Goal: Navigation & Orientation: Find specific page/section

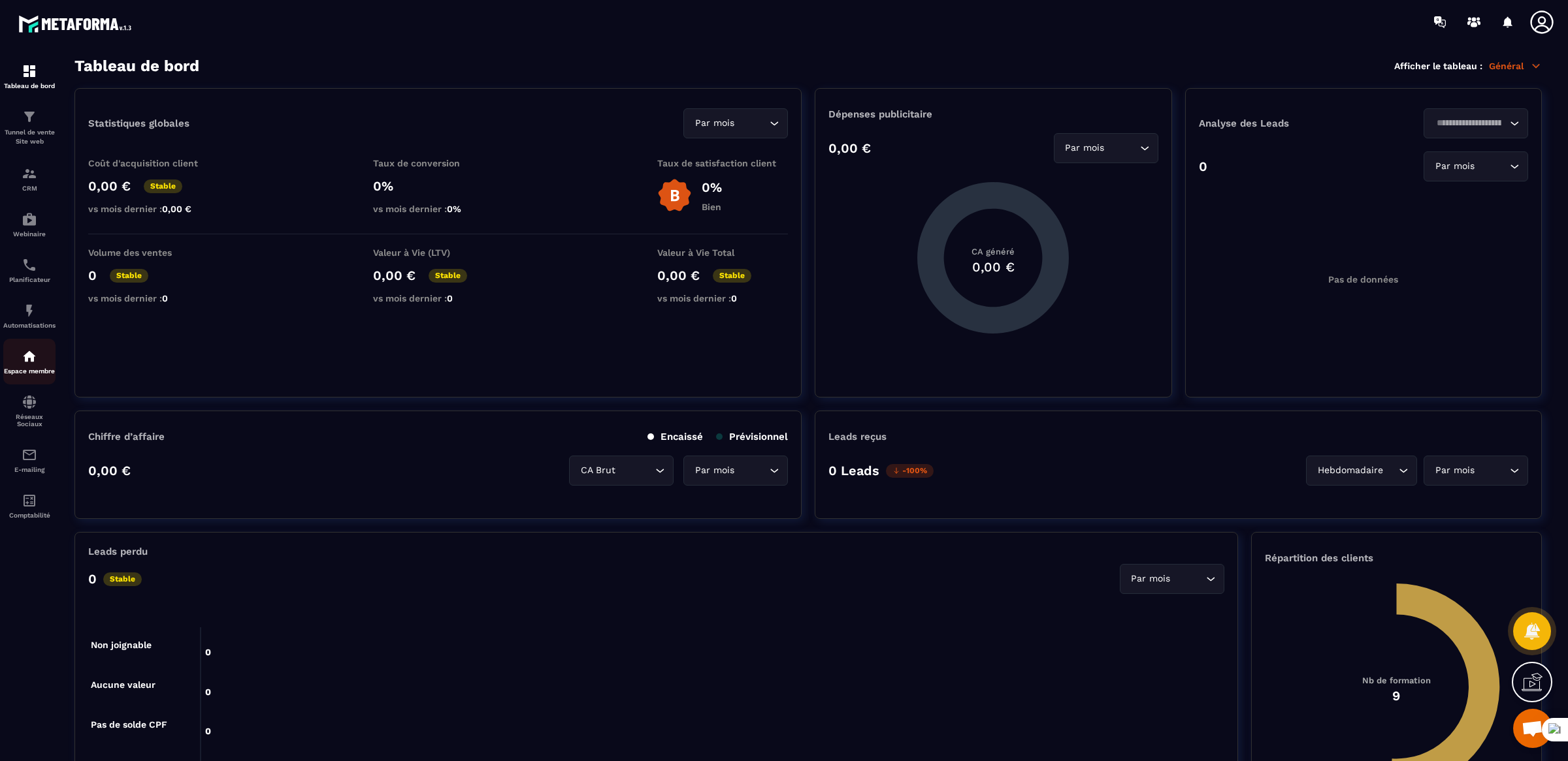
click at [22, 359] on img at bounding box center [29, 356] width 15 height 15
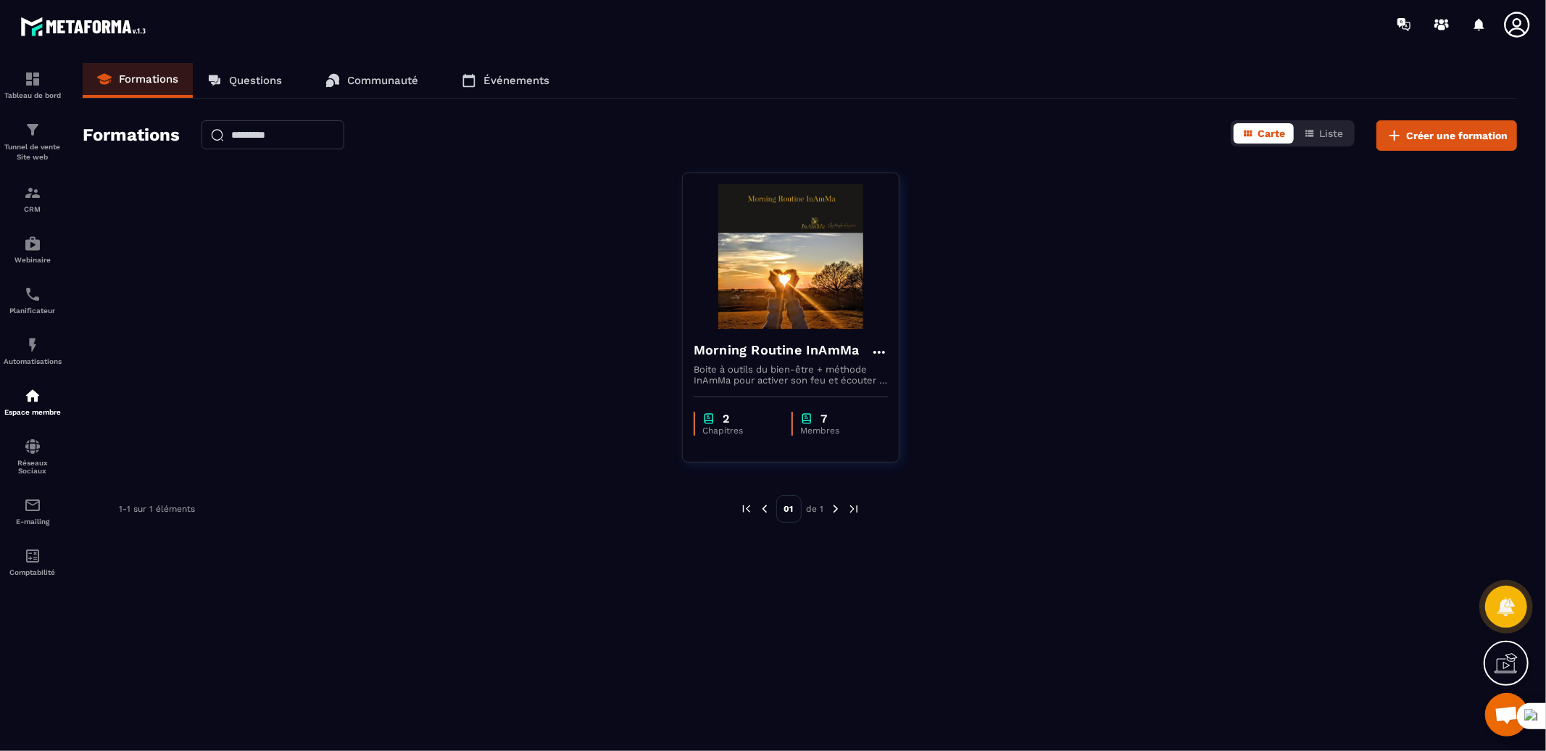
click at [476, 85] on icon at bounding box center [469, 80] width 14 height 14
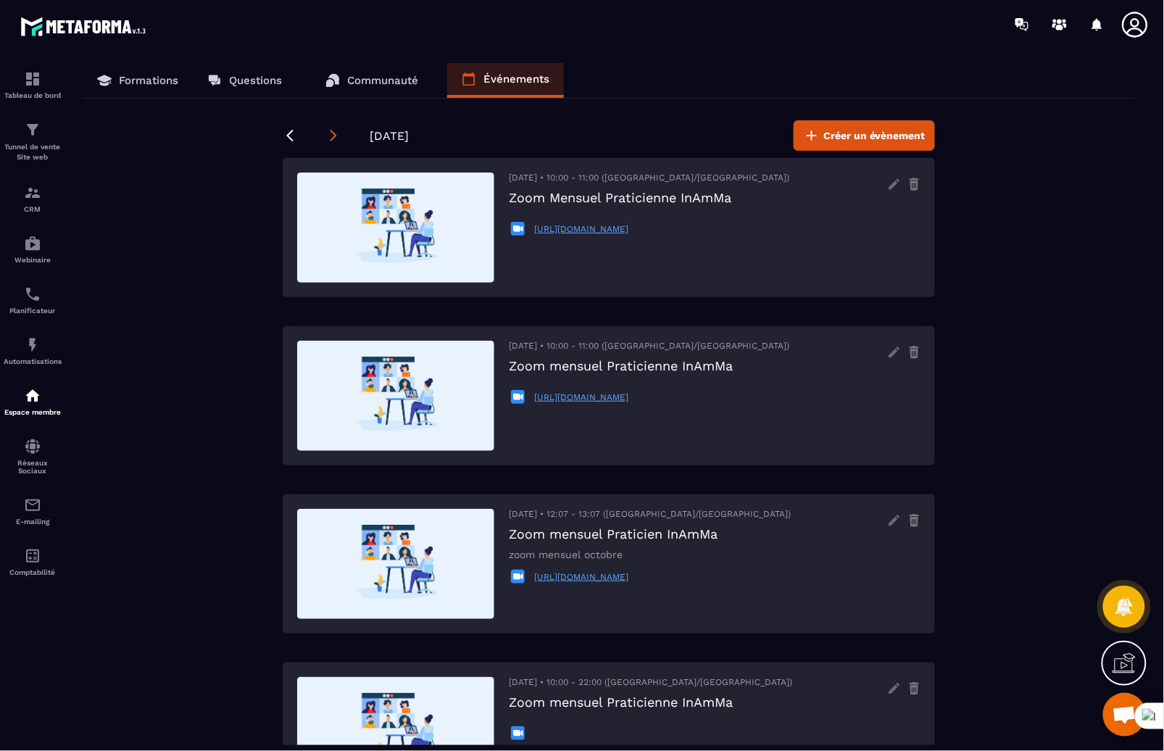
click at [332, 140] on icon at bounding box center [333, 135] width 14 height 14
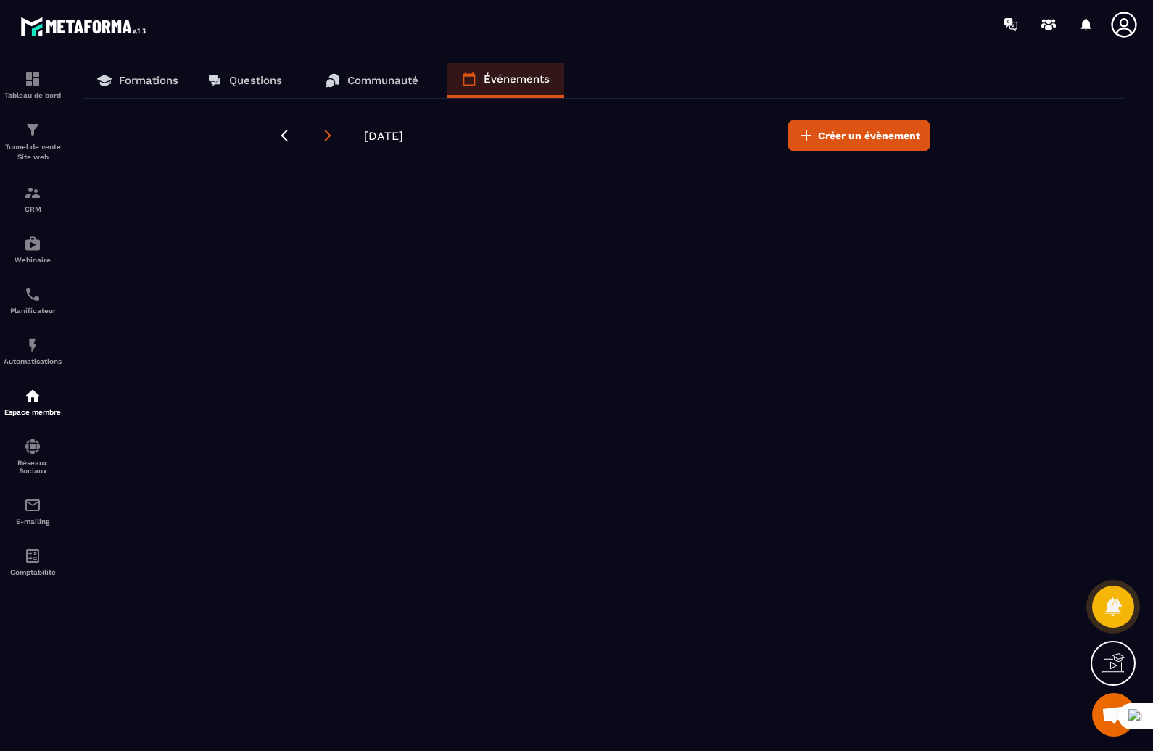
click at [332, 140] on icon at bounding box center [327, 135] width 14 height 14
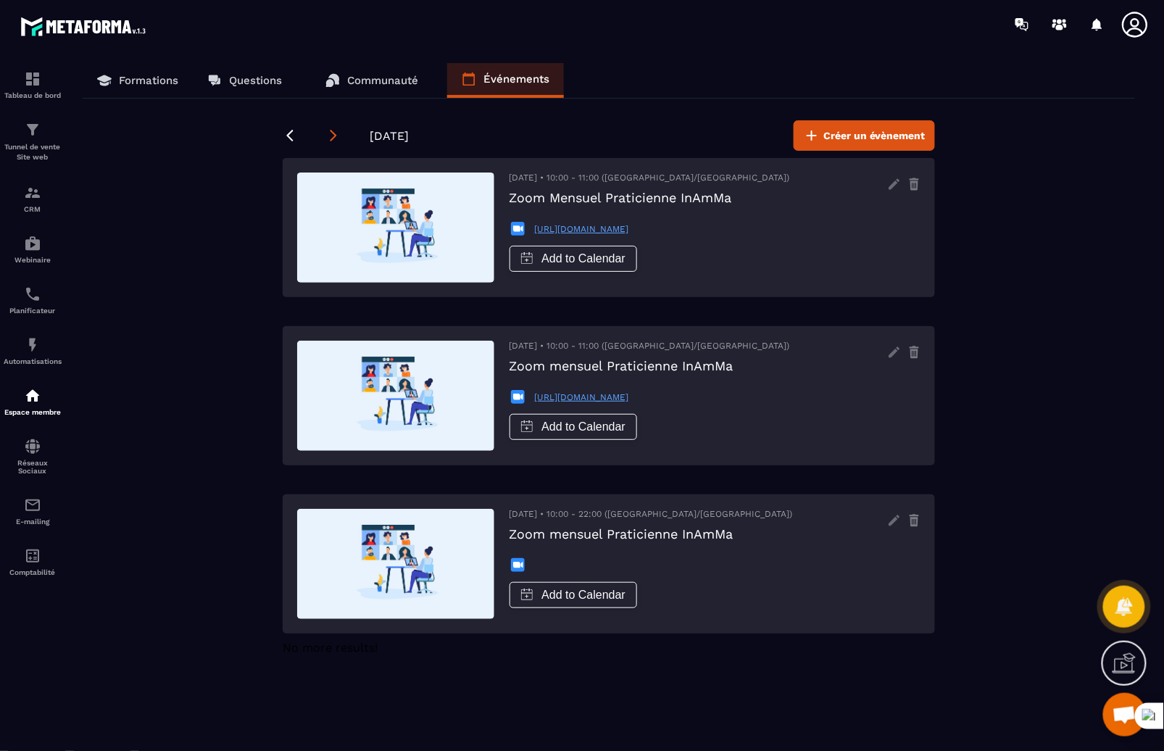
click at [332, 140] on icon at bounding box center [333, 135] width 14 height 14
click at [368, 223] on img at bounding box center [395, 228] width 197 height 110
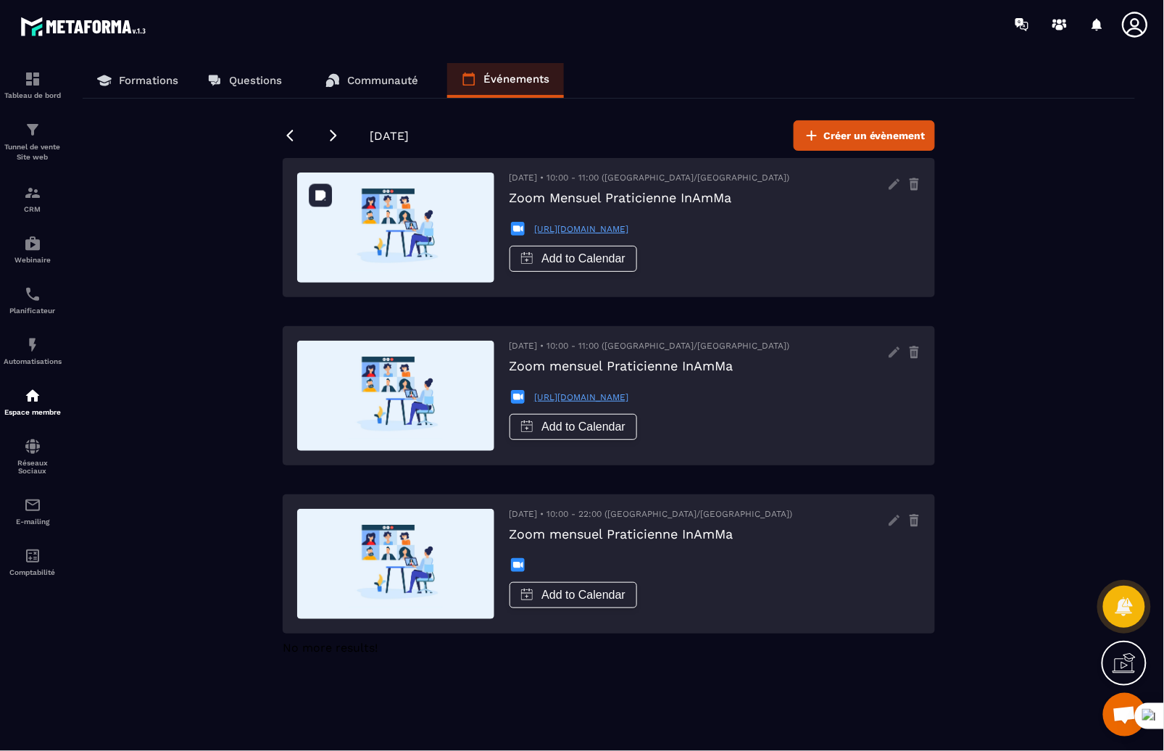
click at [371, 264] on img at bounding box center [395, 228] width 197 height 110
click at [387, 244] on img at bounding box center [395, 228] width 197 height 110
click at [25, 195] on img at bounding box center [32, 192] width 17 height 17
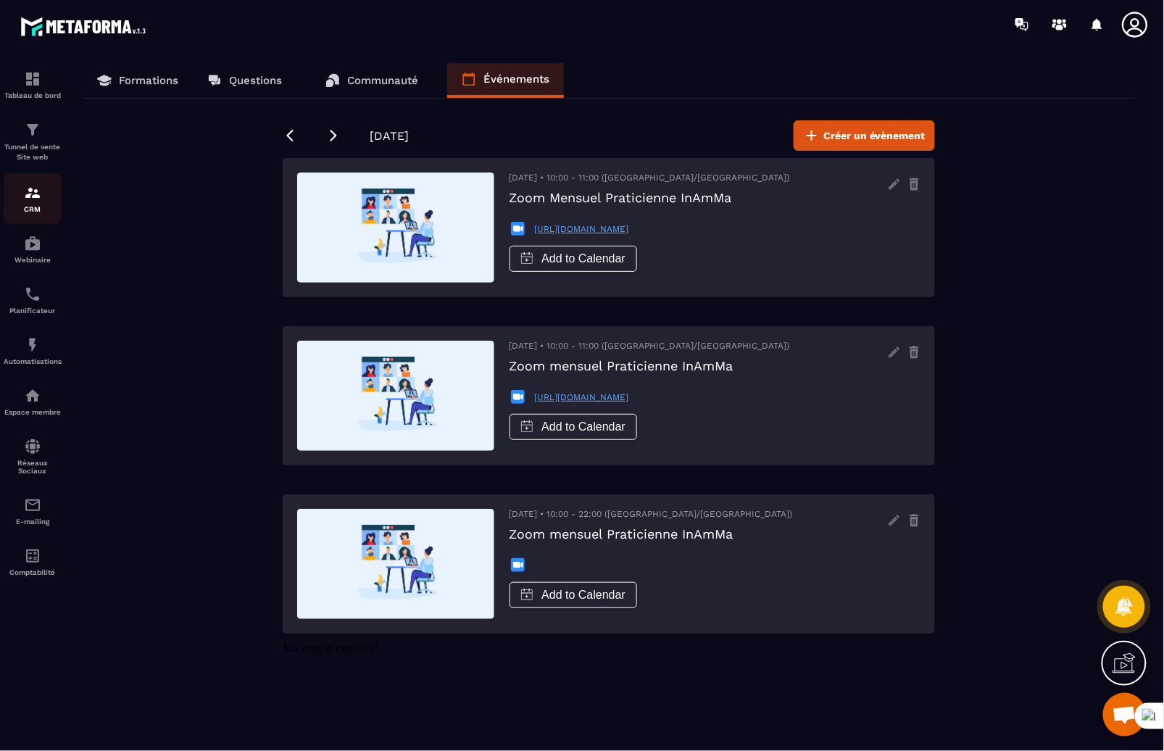
click at [25, 195] on img at bounding box center [32, 192] width 17 height 17
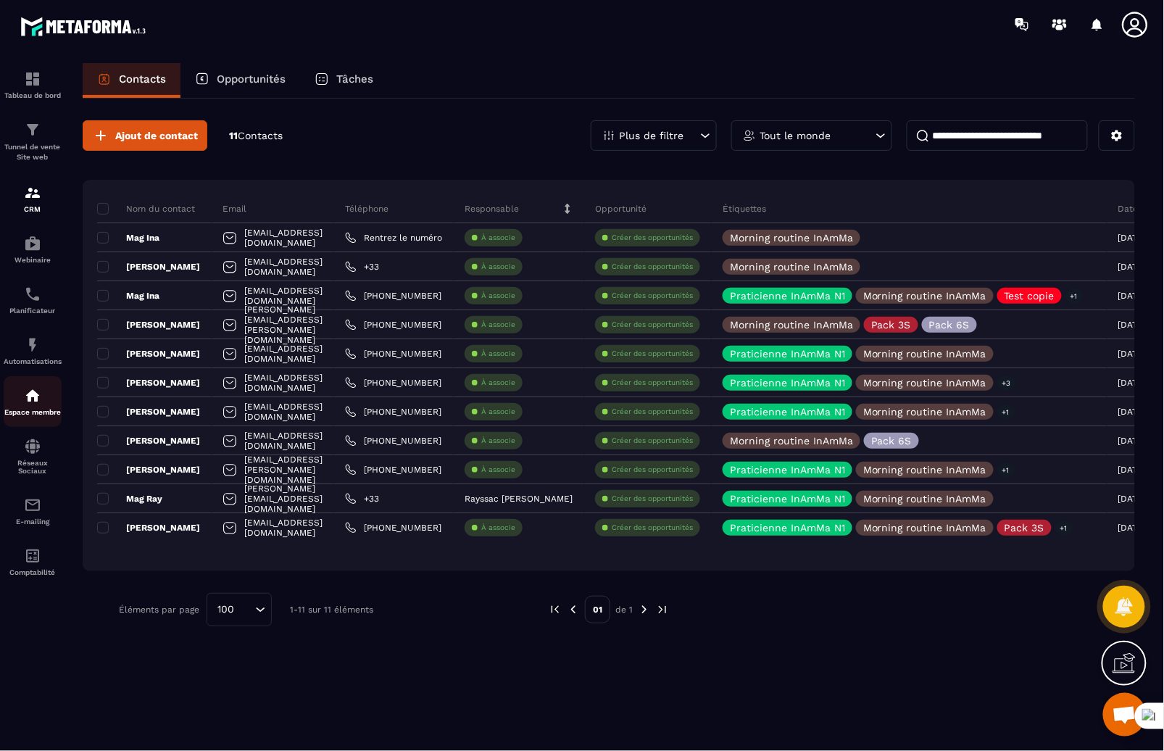
click at [33, 398] on img at bounding box center [32, 395] width 17 height 17
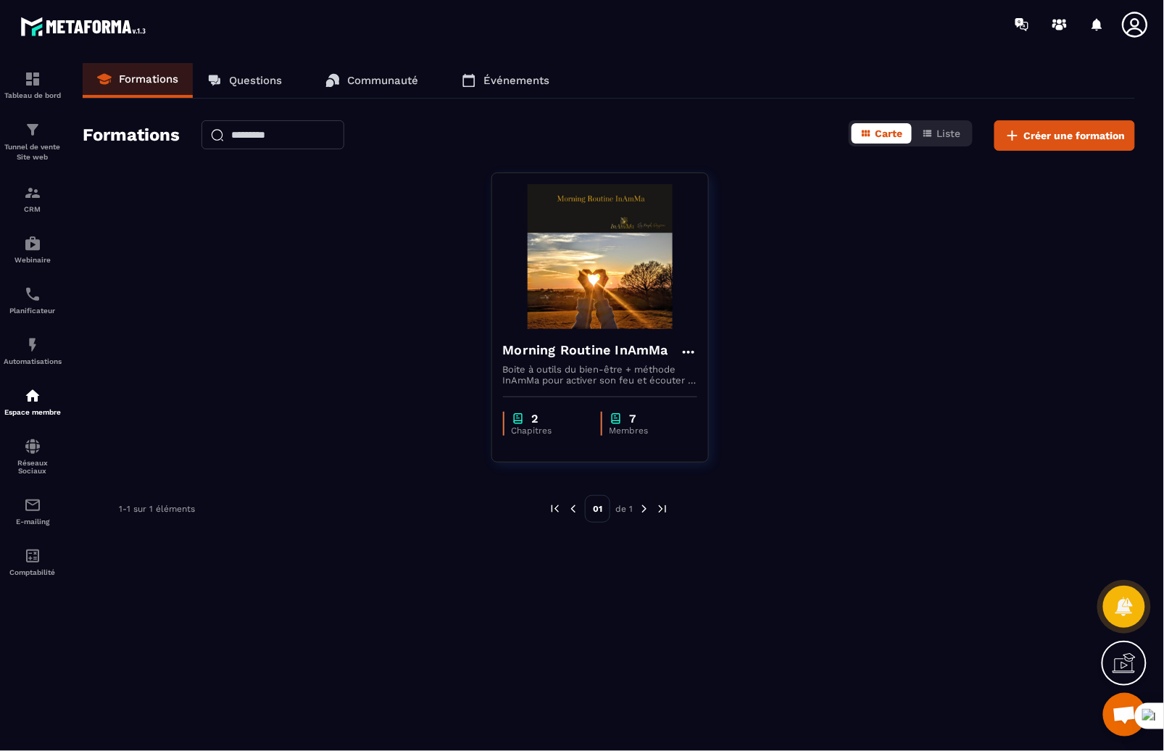
click at [517, 90] on link "Événements" at bounding box center [505, 80] width 117 height 35
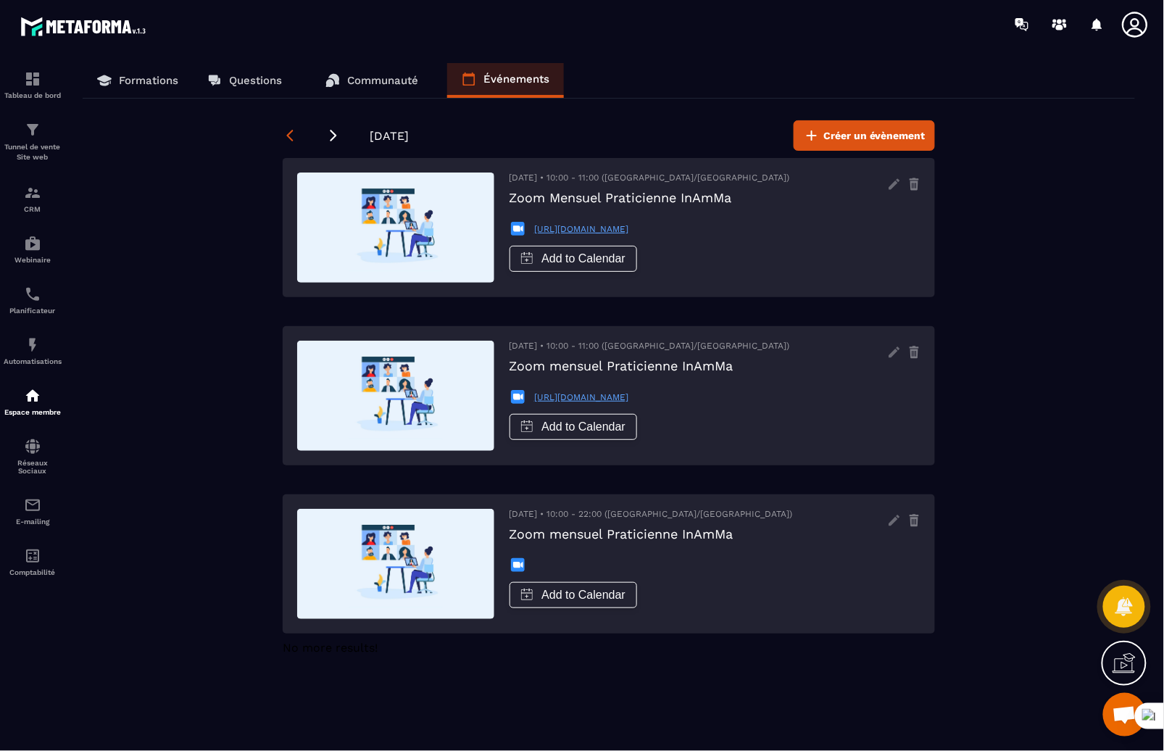
click at [286, 137] on icon at bounding box center [290, 135] width 14 height 14
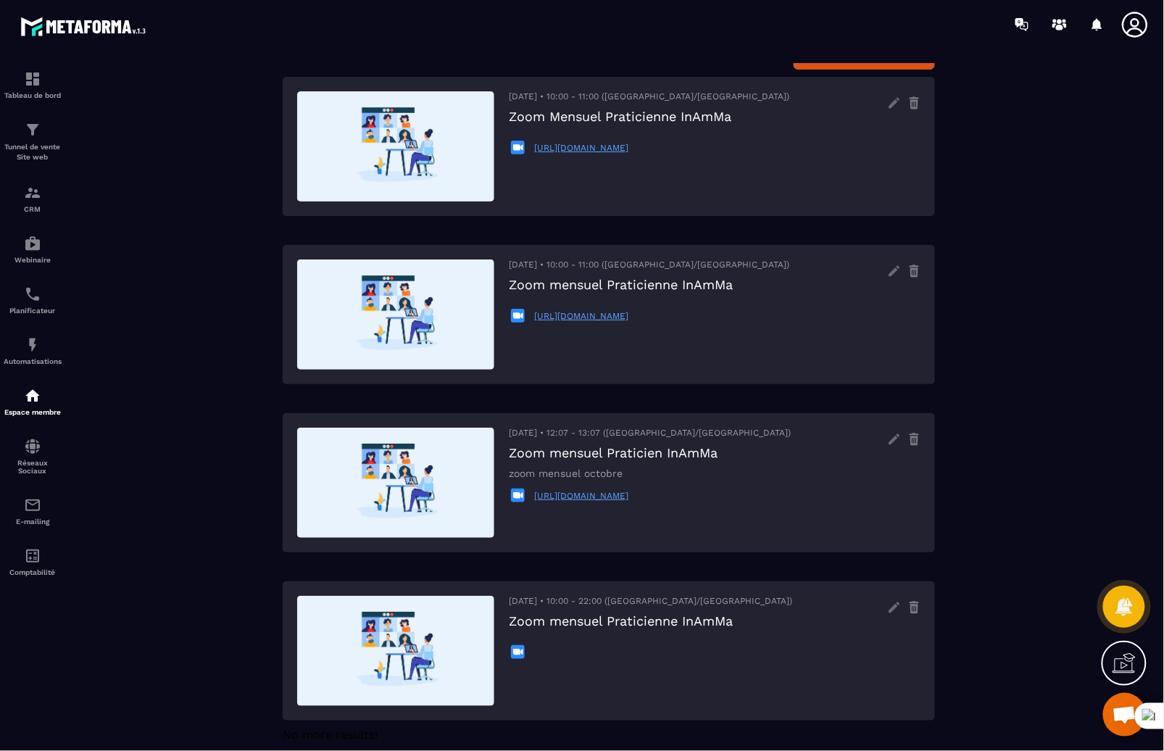
scroll to position [82, 0]
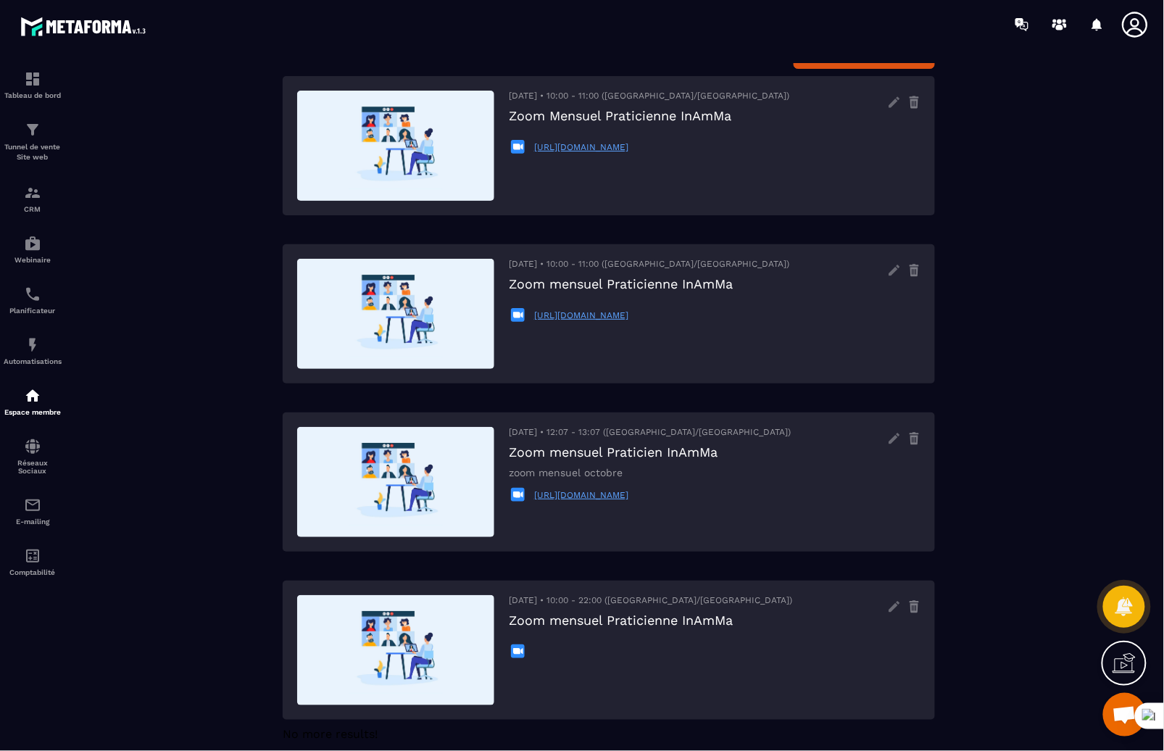
click at [1129, 24] on icon at bounding box center [1135, 24] width 29 height 29
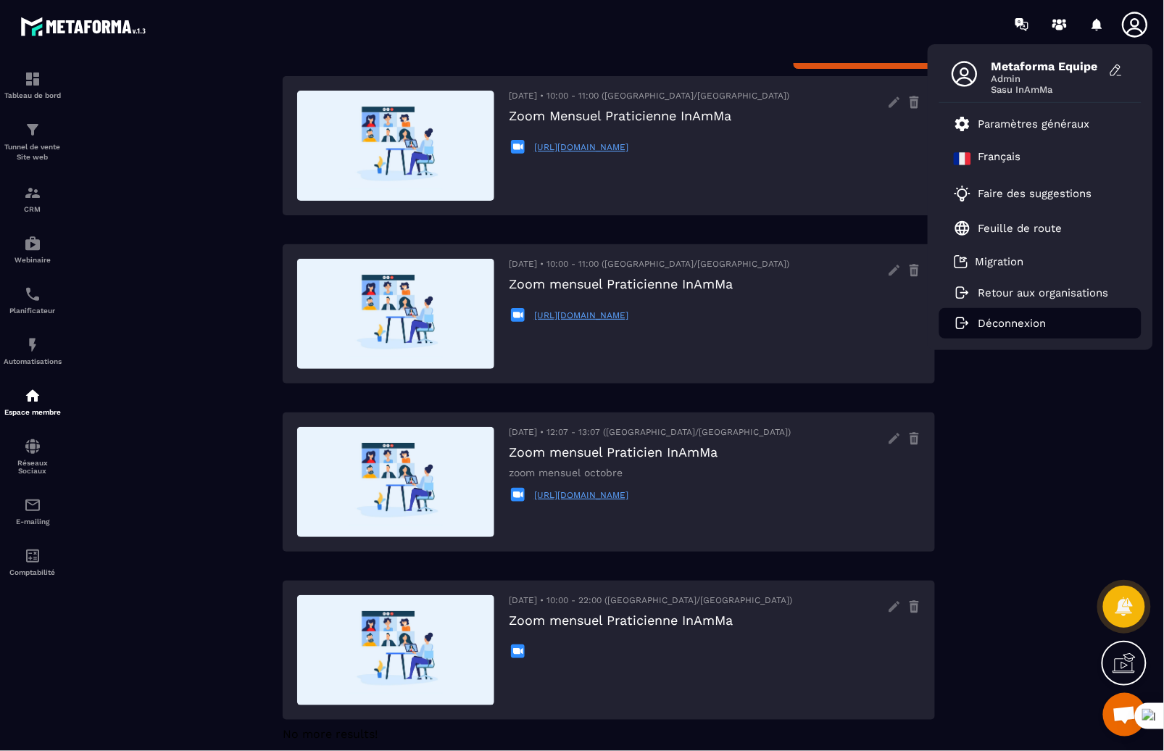
click at [1007, 329] on li "Déconnexion" at bounding box center [1041, 323] width 202 height 30
